Goal: Task Accomplishment & Management: Complete application form

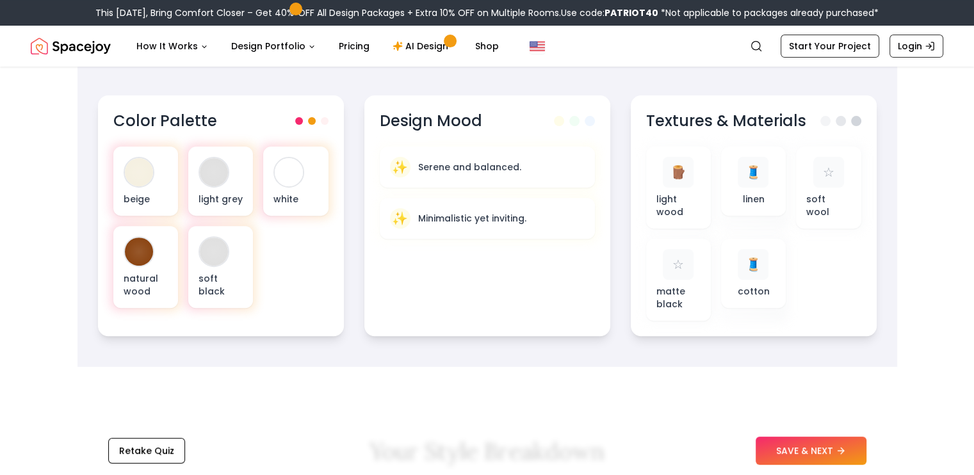
scroll to position [446, 0]
click at [781, 452] on button "SAVE & NEXT" at bounding box center [811, 451] width 111 height 28
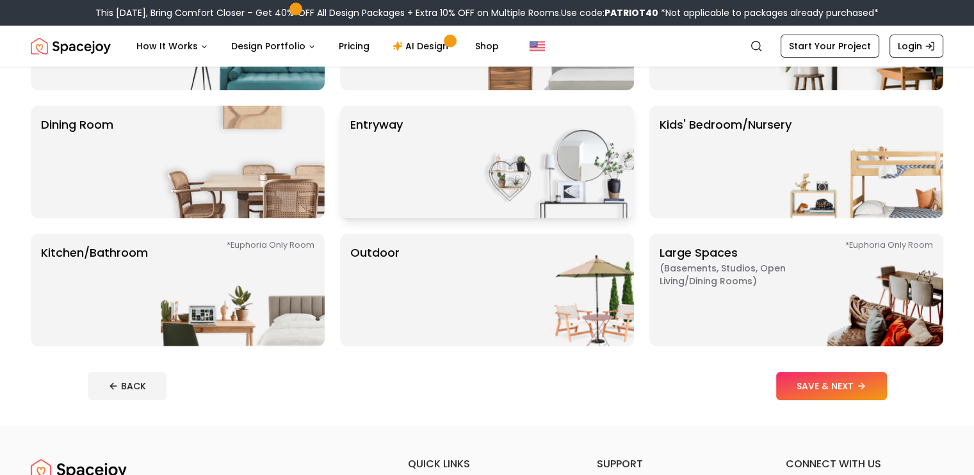
scroll to position [215, 0]
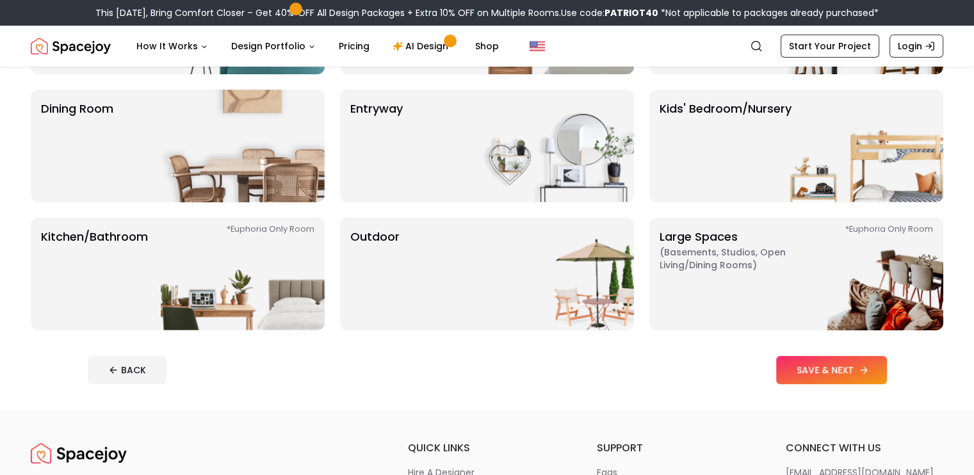
click at [887, 376] on button "SAVE & NEXT" at bounding box center [831, 370] width 111 height 28
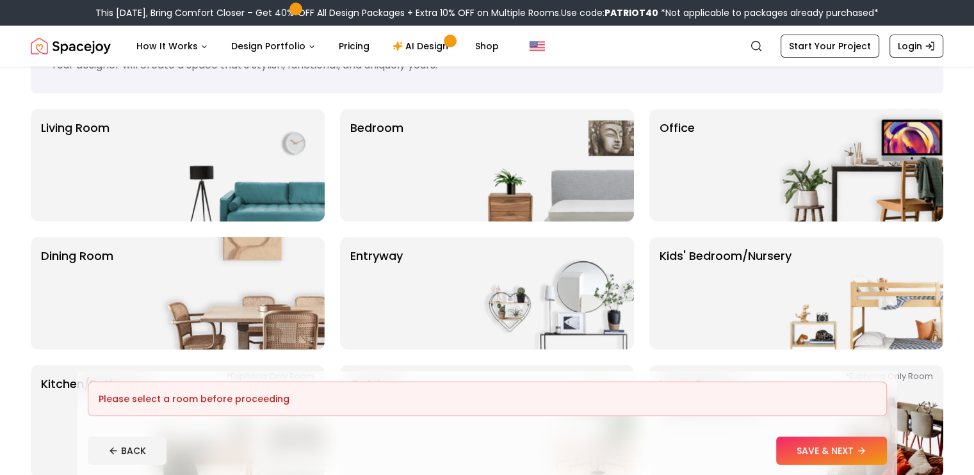
scroll to position [64, 0]
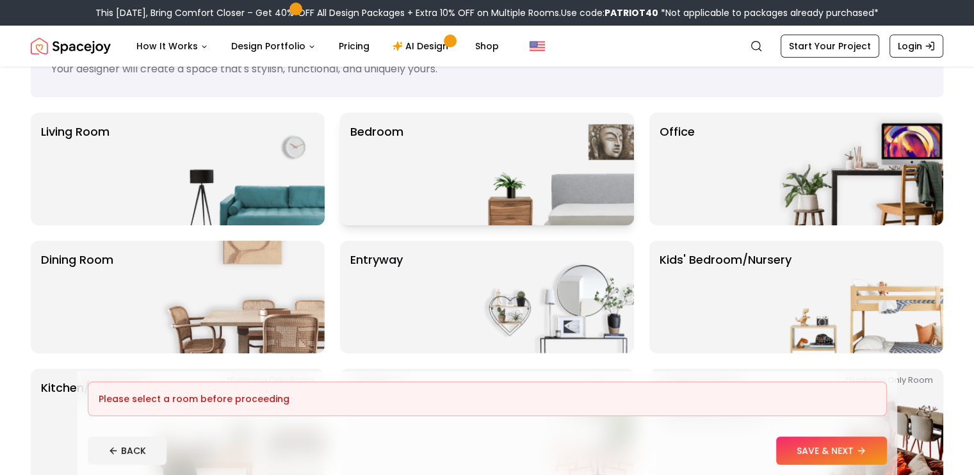
click at [416, 195] on div "Bedroom" at bounding box center [487, 169] width 294 height 113
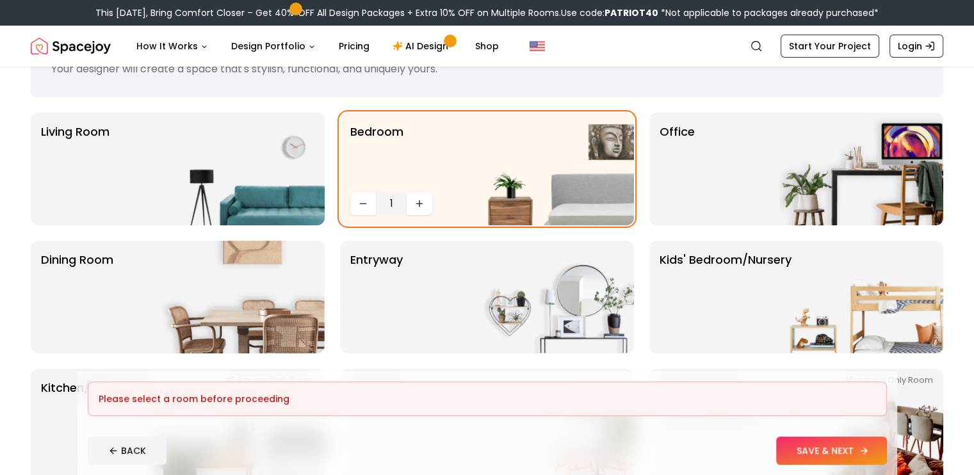
click at [856, 454] on button "SAVE & NEXT" at bounding box center [831, 451] width 111 height 28
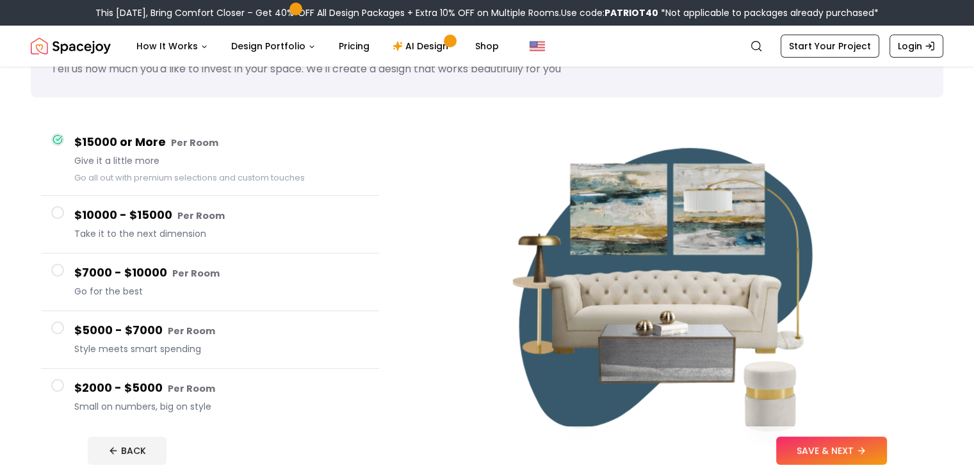
scroll to position [88, 0]
